Goal: Task Accomplishment & Management: Manage account settings

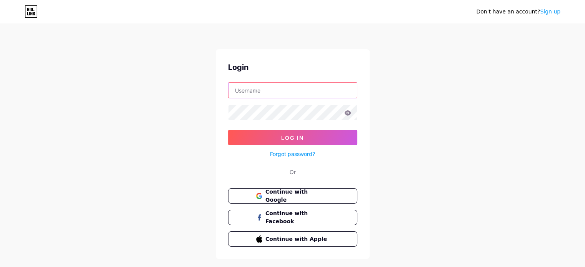
click at [278, 93] on input "text" at bounding box center [292, 90] width 128 height 15
type input "farahsabrinafadhli@gmail.com"
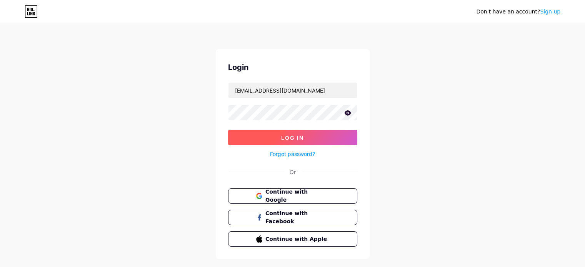
click at [285, 138] on span "Log In" at bounding box center [292, 138] width 23 height 7
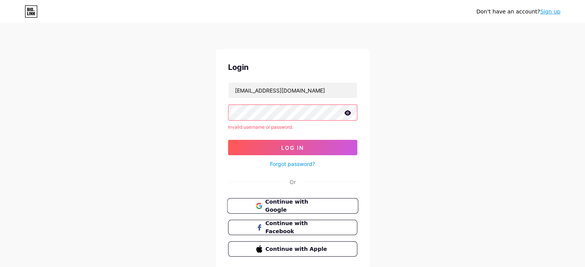
click at [294, 204] on span "Continue with Google" at bounding box center [297, 206] width 64 height 17
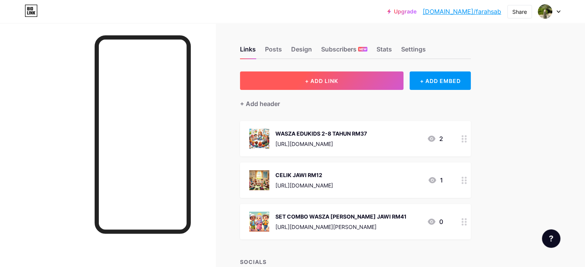
click at [338, 83] on span "+ ADD LINK" at bounding box center [321, 81] width 33 height 7
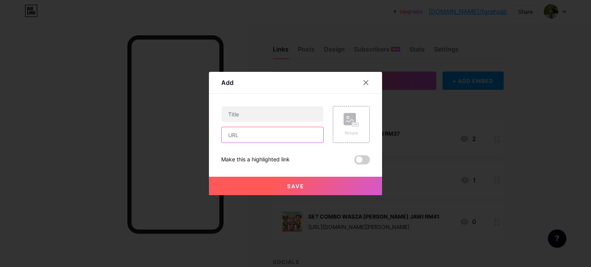
click at [255, 137] on input "text" at bounding box center [272, 134] width 102 height 15
paste input "[URL][DOMAIN_NAME]"
drag, startPoint x: 316, startPoint y: 136, endPoint x: 268, endPoint y: 140, distance: 47.8
click at [268, 140] on input "[URL][DOMAIN_NAME]" at bounding box center [272, 134] width 102 height 15
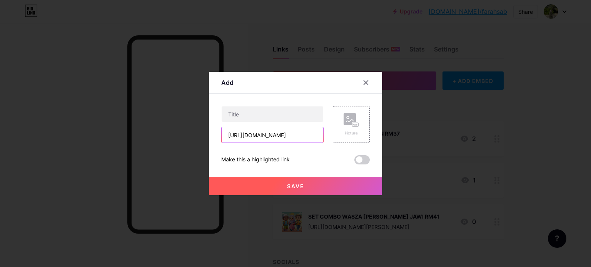
type input "[URL][DOMAIN_NAME]"
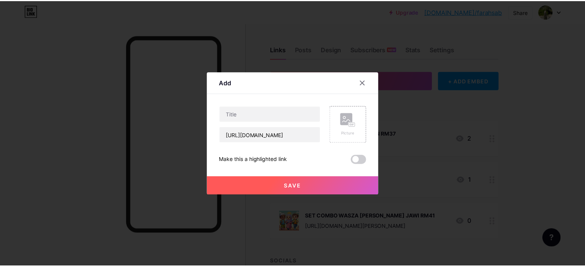
scroll to position [0, 0]
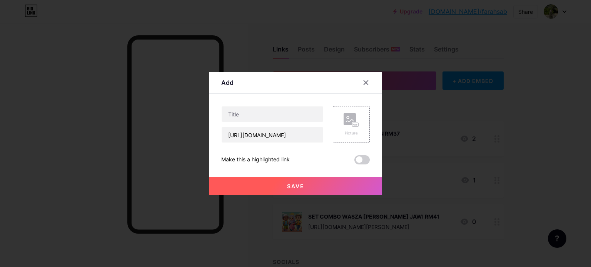
click at [260, 85] on div "Add" at bounding box center [295, 85] width 173 height 18
click at [267, 115] on input "text" at bounding box center [272, 114] width 102 height 15
type input "i"
type input "INFOMATION WASZA EDUKIDS"
click at [341, 108] on div "Picture" at bounding box center [351, 124] width 37 height 37
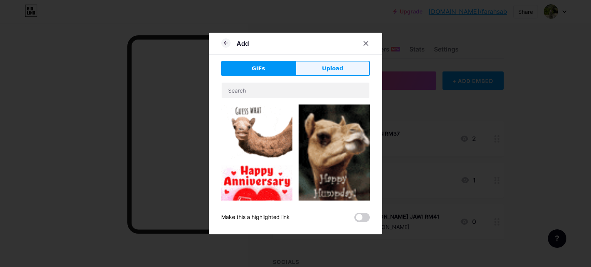
click at [326, 65] on span "Upload" at bounding box center [332, 69] width 21 height 8
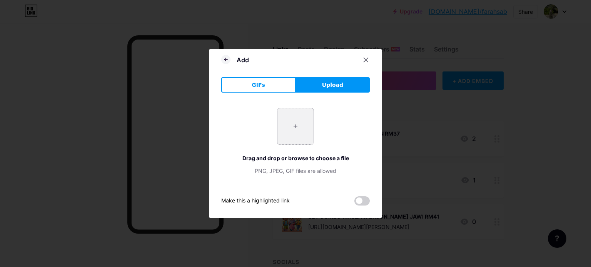
click at [285, 121] on input "file" at bounding box center [295, 126] width 36 height 36
type input "C:\fakepath\istockphoto-1681388313-612x612.jpg"
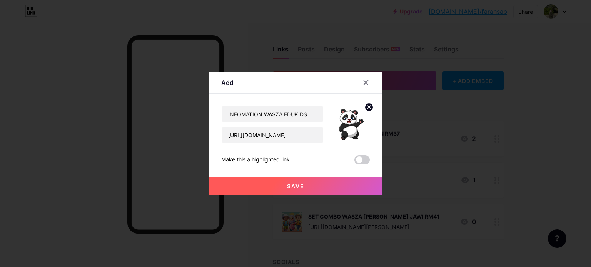
click at [312, 187] on button "Save" at bounding box center [295, 186] width 173 height 18
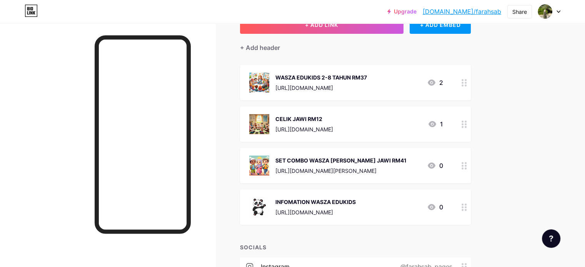
scroll to position [77, 0]
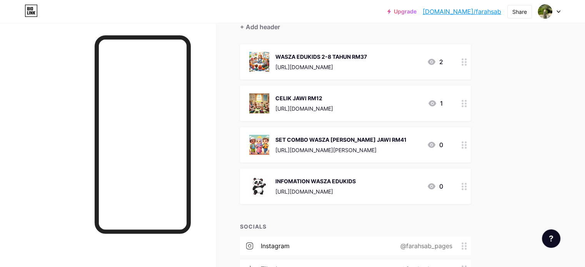
click at [436, 60] on icon at bounding box center [431, 61] width 9 height 9
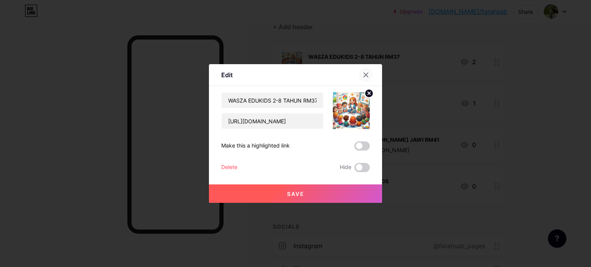
click at [361, 71] on div at bounding box center [366, 75] width 14 height 14
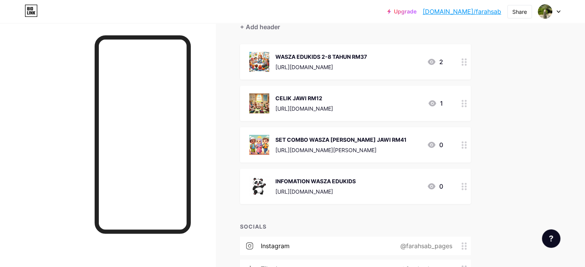
click at [436, 62] on icon at bounding box center [431, 61] width 9 height 9
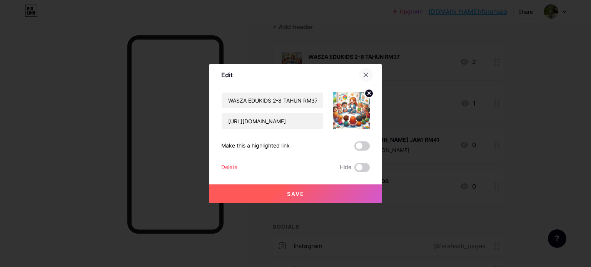
click at [363, 72] on div at bounding box center [366, 75] width 14 height 14
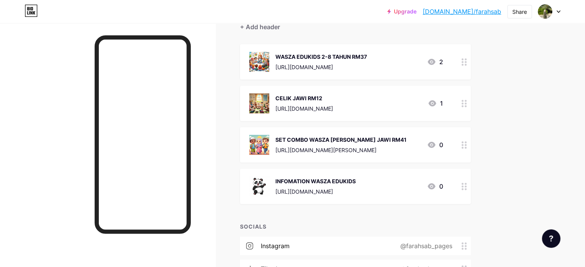
click at [97, 47] on div at bounding box center [107, 156] width 215 height 267
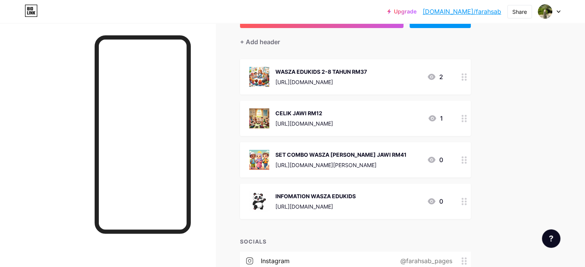
scroll to position [0, 0]
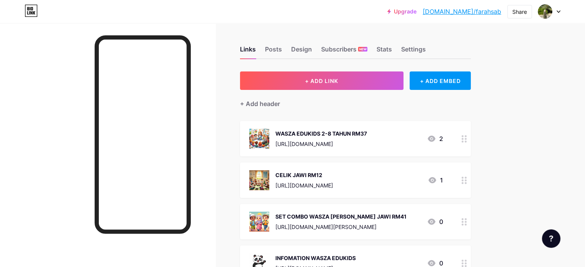
click at [89, 64] on div at bounding box center [107, 156] width 215 height 267
click at [87, 88] on div at bounding box center [107, 156] width 215 height 267
click at [215, 65] on div at bounding box center [107, 156] width 215 height 267
click at [282, 51] on div "Posts" at bounding box center [273, 52] width 17 height 14
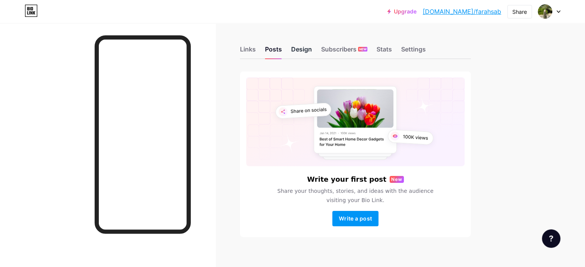
click at [312, 50] on div "Design" at bounding box center [301, 52] width 21 height 14
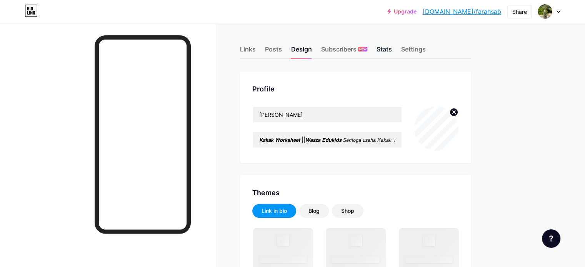
click at [392, 46] on div "Stats" at bounding box center [383, 52] width 15 height 14
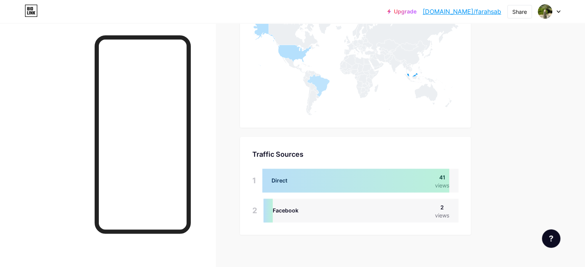
scroll to position [538, 0]
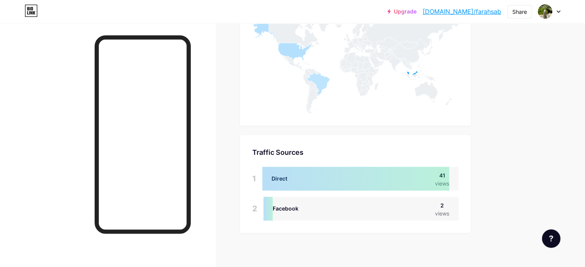
click at [395, 182] on div at bounding box center [355, 179] width 187 height 24
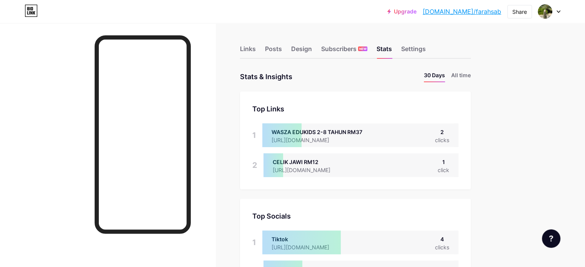
scroll to position [0, 0]
click at [426, 53] on div "Settings" at bounding box center [413, 52] width 25 height 14
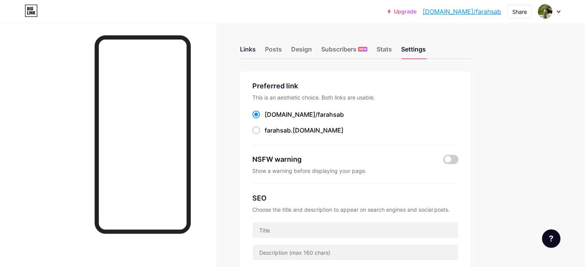
click at [256, 51] on div "Links" at bounding box center [248, 52] width 16 height 14
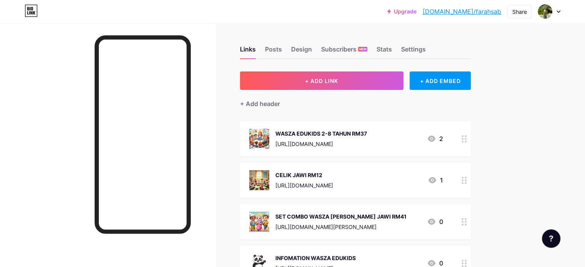
click at [557, 11] on icon at bounding box center [558, 12] width 3 height 2
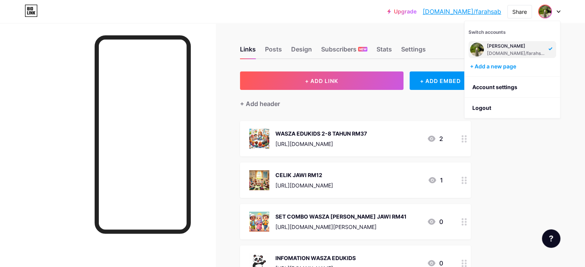
click at [546, 148] on div "Upgrade [DOMAIN_NAME]/farahs... [DOMAIN_NAME]/[PERSON_NAME] Switch accounts [PE…" at bounding box center [292, 220] width 585 height 440
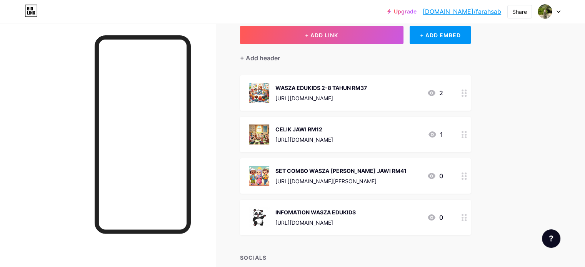
scroll to position [172, 0]
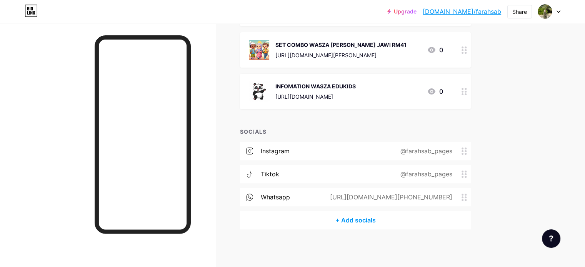
click at [467, 195] on icon at bounding box center [463, 197] width 5 height 7
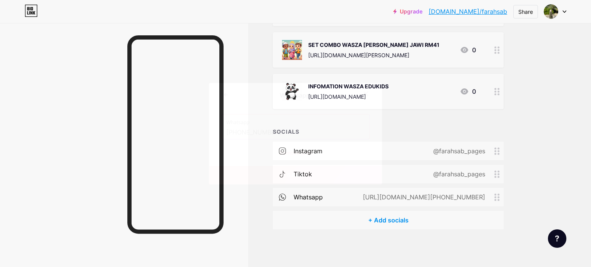
click at [354, 234] on div at bounding box center [295, 133] width 591 height 267
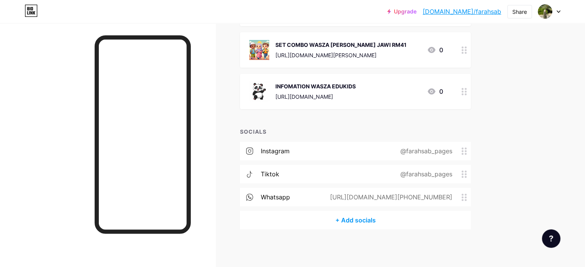
drag, startPoint x: 407, startPoint y: 195, endPoint x: 557, endPoint y: 135, distance: 161.4
click at [557, 135] on div "Upgrade [DOMAIN_NAME]/farahs... [DOMAIN_NAME]/[PERSON_NAME] Switch accounts [PE…" at bounding box center [292, 48] width 585 height 440
click at [441, 195] on div "[URL][DOMAIN_NAME][PHONE_NUMBER]" at bounding box center [390, 197] width 144 height 9
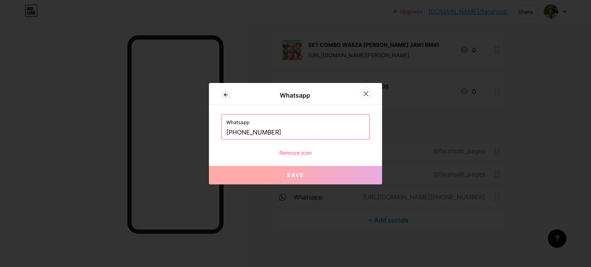
click at [363, 91] on icon at bounding box center [366, 94] width 6 height 6
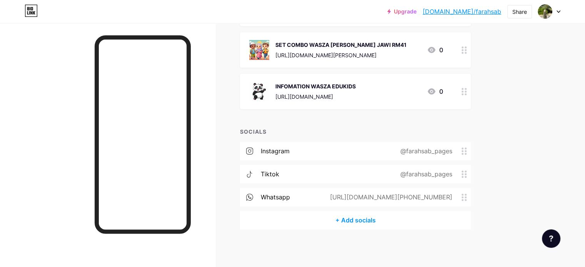
drag, startPoint x: 398, startPoint y: 194, endPoint x: 490, endPoint y: 202, distance: 92.6
click at [471, 202] on div "whatsapp [URL][DOMAIN_NAME][PHONE_NUMBER]" at bounding box center [355, 197] width 231 height 18
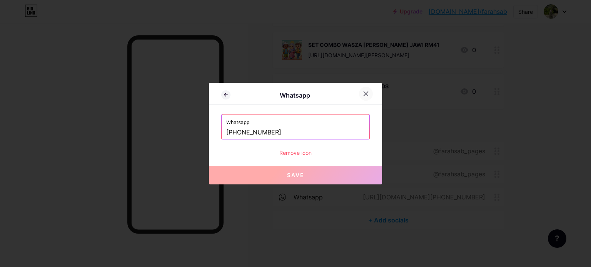
click at [363, 95] on icon at bounding box center [366, 94] width 6 height 6
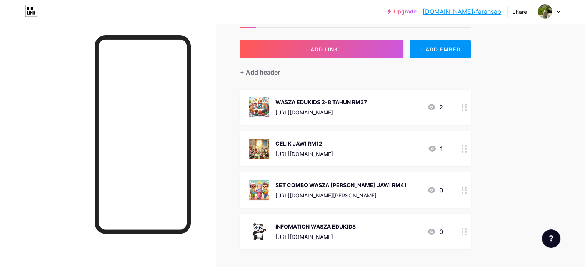
scroll to position [0, 0]
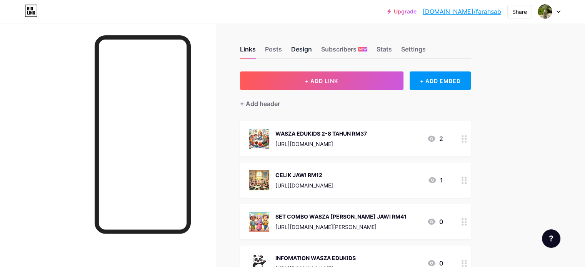
click at [312, 52] on div "Design" at bounding box center [301, 52] width 21 height 14
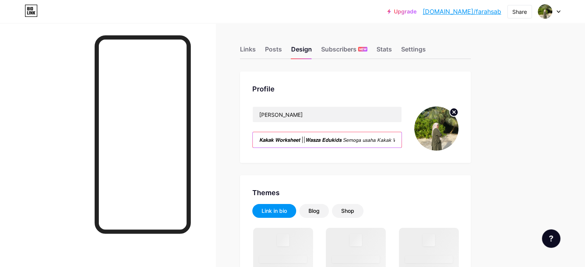
click at [345, 141] on input "𝙆𝙖𝙠𝙖𝙠 𝙒𝙤𝙧𝙠𝙨𝙝𝙚𝙚𝙩 ||𝙒𝙖𝙨𝙯𝙖 𝙀𝙙𝙪𝙠𝙞𝙙𝙨 𝘚𝘦𝘮𝘰𝘨𝘢 𝘶𝘴𝘢𝘩𝘢 𝘒𝘢𝘬𝘢𝘬 𝘞𝘰𝘳𝘬𝘴𝘩𝘦𝘦𝘵 𝘮𝘦𝘯𝘪𝘢𝘨𝘢 𝘮𝘦𝘮𝘣𝘦𝘳𝘪 𝘮𝘢…" at bounding box center [327, 139] width 149 height 15
type input "𝙆𝙖𝙠𝙖𝙠 𝙒𝙤𝙧𝙠𝙨𝙝𝙚𝙚𝙩 || 𝙒𝙖𝙨𝙯𝙖 𝙀𝙙𝙪𝙠𝙞𝙙𝙨 𝘚𝘦𝘮𝘰𝘨𝘢 𝘶𝘴𝘢𝘩𝘢 𝘒𝘢𝘬𝘢𝘬 𝘞𝘰𝘳𝘬𝘴𝘩𝘦𝘦𝘵 𝘮𝘦𝘯𝘪𝘢𝘨𝘢 𝘮𝘦𝘮𝘣𝘦𝘳𝘪 𝘮…"
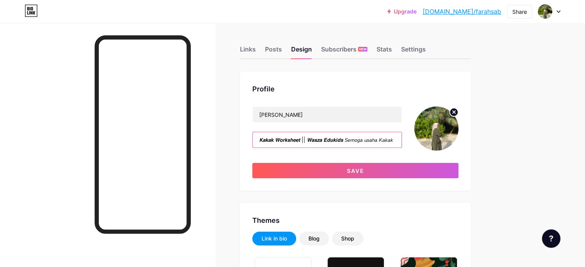
type input "#ff8f9e"
type input "#ab20ab"
type input "#000000"
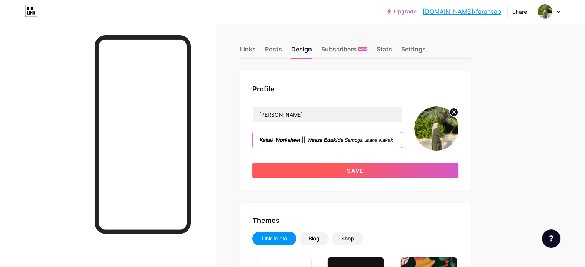
type input "𝙆𝙖𝙠𝙖𝙠 𝙒𝙤𝙧𝙠𝙨𝙝𝙚𝙚𝙩 || 𝙒𝙖𝙨𝙯𝙖 𝙀𝙙𝙪𝙠𝙞𝙙𝙨 𝘚𝘦𝘮𝘰𝘨𝘢 𝘶𝘴𝘢𝘩𝘢 𝘒𝘢𝘬𝘢𝘬 𝘞𝘰𝘳𝘬𝘴𝘩𝘦𝘦𝘵 𝘮𝘦𝘯𝘪𝘢𝘨𝘢 𝘮𝘦𝘮𝘣𝘦𝘳𝘪 𝘮…"
click at [364, 171] on span "Save" at bounding box center [355, 171] width 17 height 7
type input "#ff8f9e"
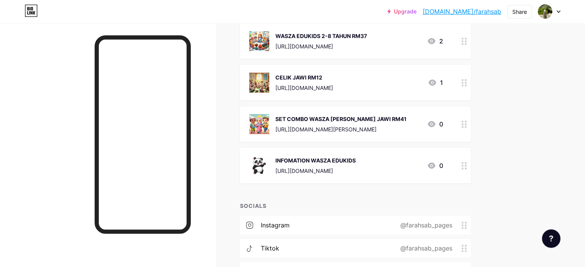
scroll to position [95, 0]
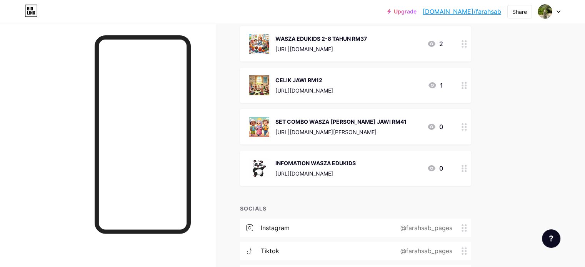
click at [471, 172] on div at bounding box center [464, 168] width 13 height 35
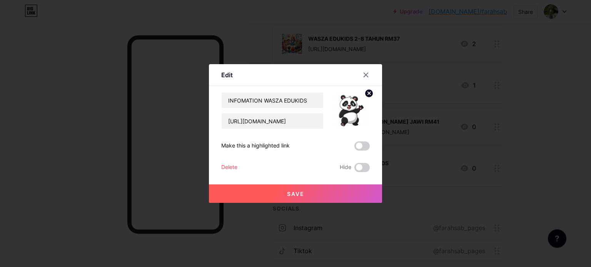
click at [366, 91] on circle at bounding box center [369, 93] width 8 height 8
click at [347, 108] on rect at bounding box center [349, 105] width 12 height 12
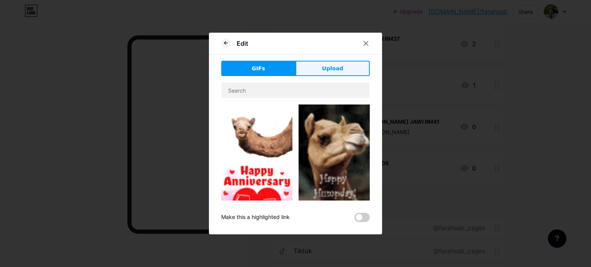
click at [320, 65] on button "Upload" at bounding box center [332, 68] width 74 height 15
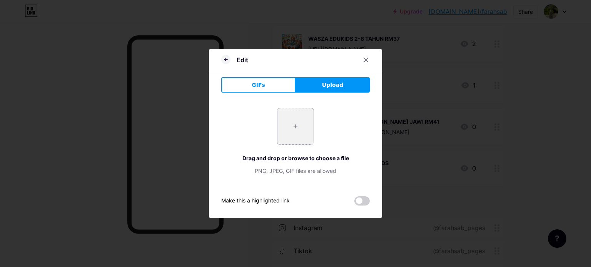
click at [302, 133] on input "file" at bounding box center [295, 126] width 36 height 36
type input "C:\fakepath\photo_2025-08-08_14-11-13.jpg"
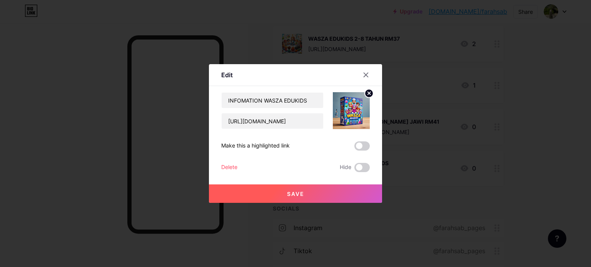
click at [302, 194] on button "Save" at bounding box center [295, 194] width 173 height 18
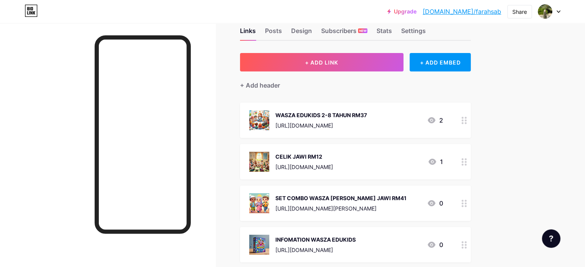
scroll to position [0, 0]
